Goal: Book appointment/travel/reservation

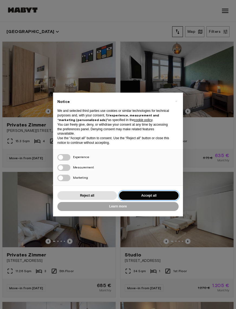
click at [159, 197] on button "Accept all" at bounding box center [149, 195] width 60 height 9
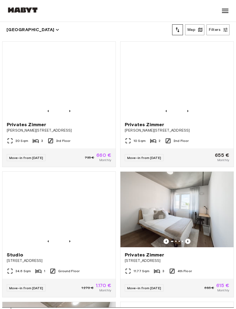
scroll to position [521, 0]
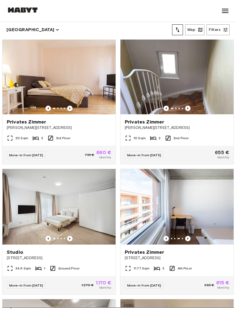
click at [213, 218] on img at bounding box center [176, 206] width 113 height 75
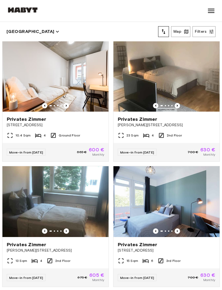
scroll to position [751, 0]
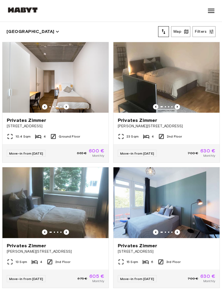
click at [24, 122] on span "Privates Zimmer" at bounding box center [26, 120] width 39 height 6
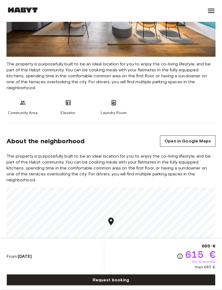
scroll to position [622, 0]
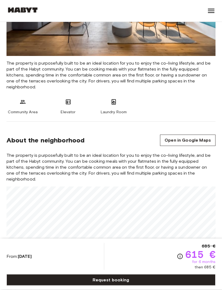
click at [19, 158] on span "The property is purposefully built to be an ideal location for you to enjoy the…" at bounding box center [110, 168] width 209 height 30
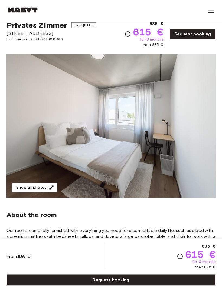
scroll to position [0, 0]
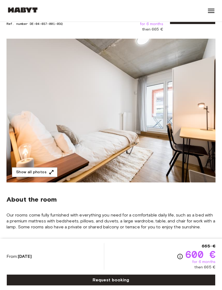
scroll to position [29, 0]
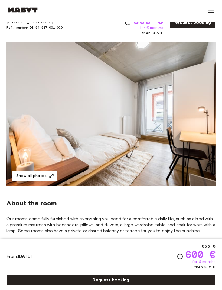
click at [32, 175] on button "Show all photos" at bounding box center [34, 176] width 45 height 10
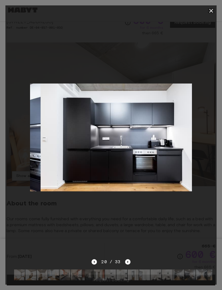
click at [209, 10] on icon "button" at bounding box center [211, 11] width 6 height 6
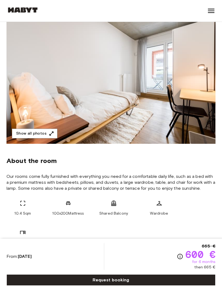
scroll to position [72, 0]
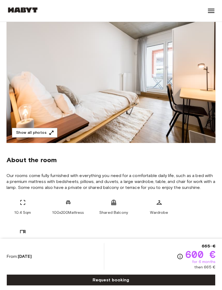
click at [173, 286] on link "Request booking" at bounding box center [110, 280] width 209 height 11
